Goal: Information Seeking & Learning: Learn about a topic

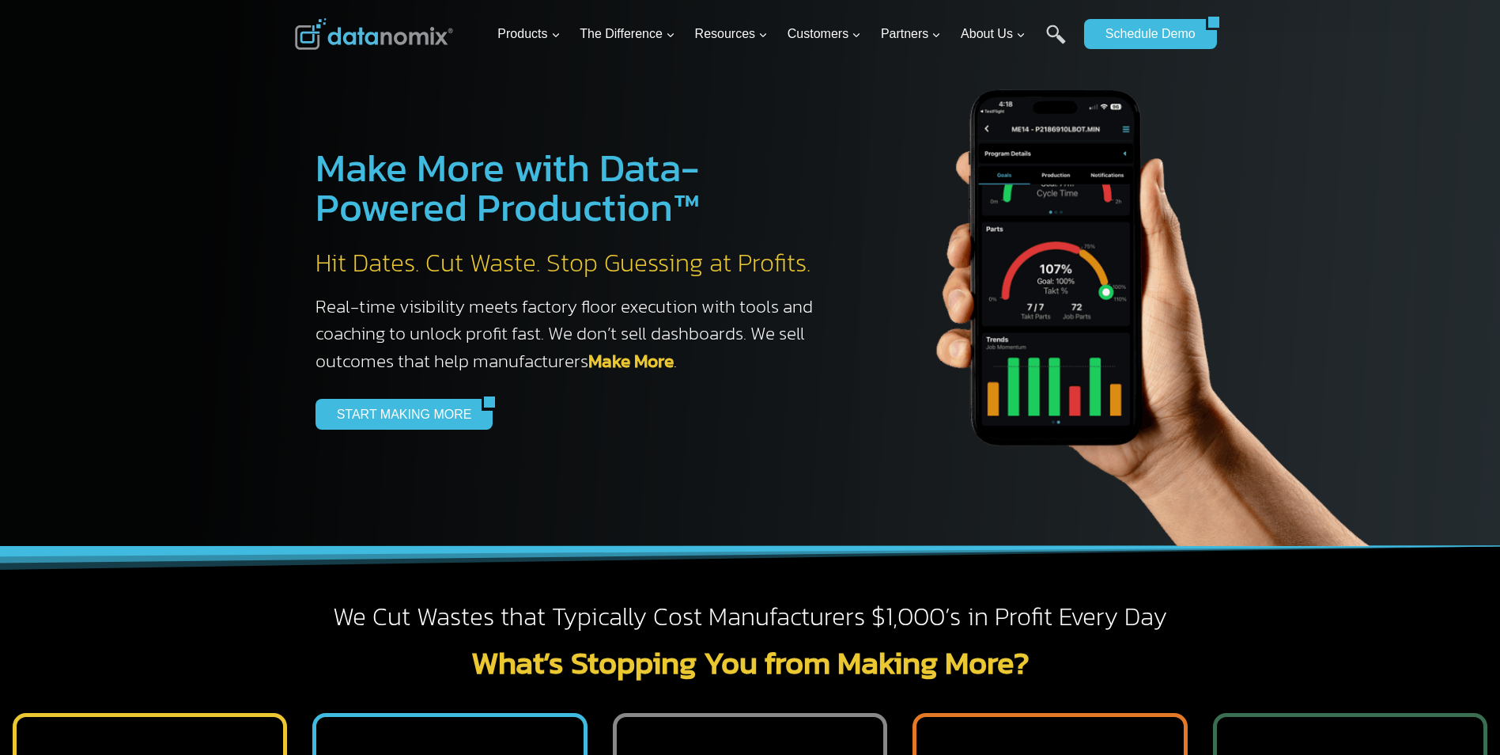
click at [371, 38] on img at bounding box center [374, 34] width 158 height 32
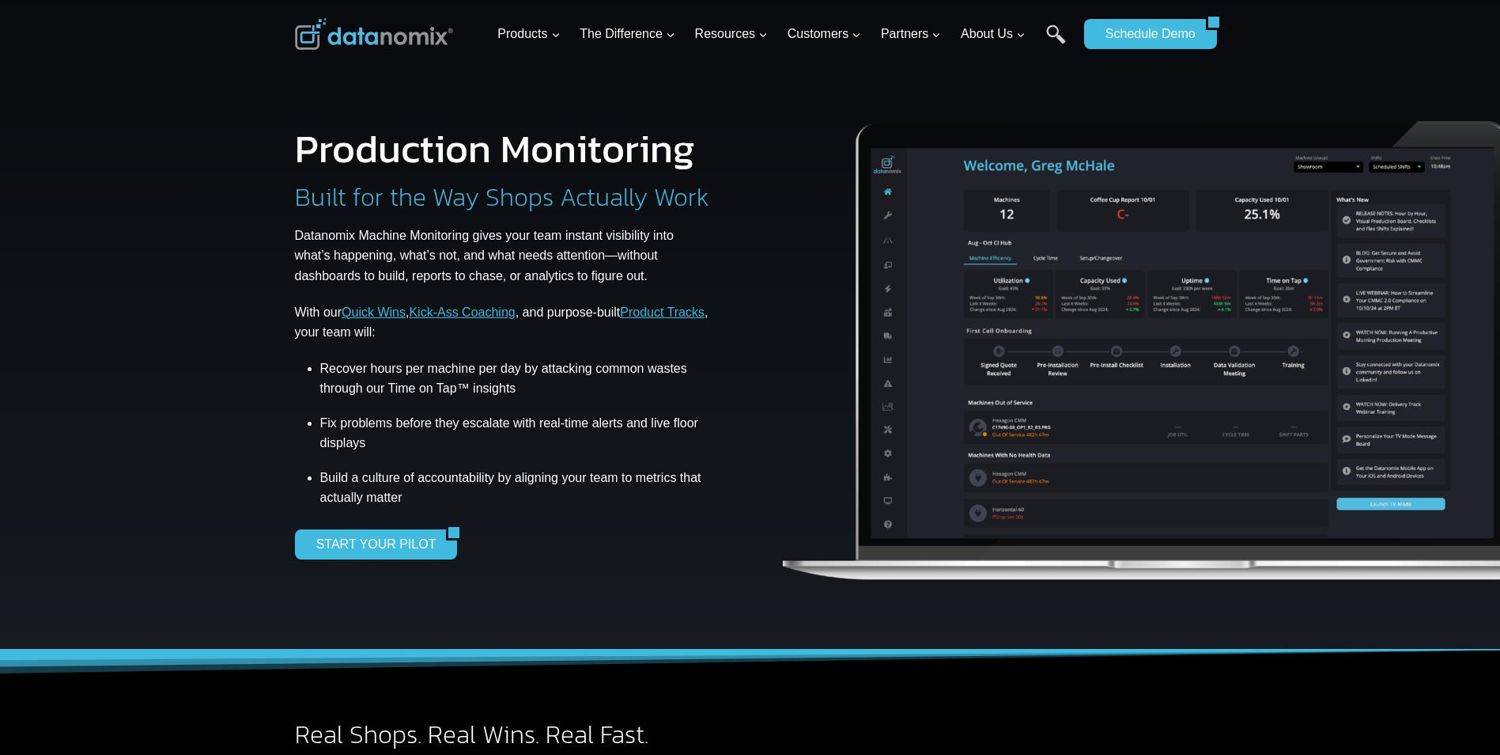
click at [334, 32] on img at bounding box center [374, 34] width 158 height 32
